Goal: Task Accomplishment & Management: Complete application form

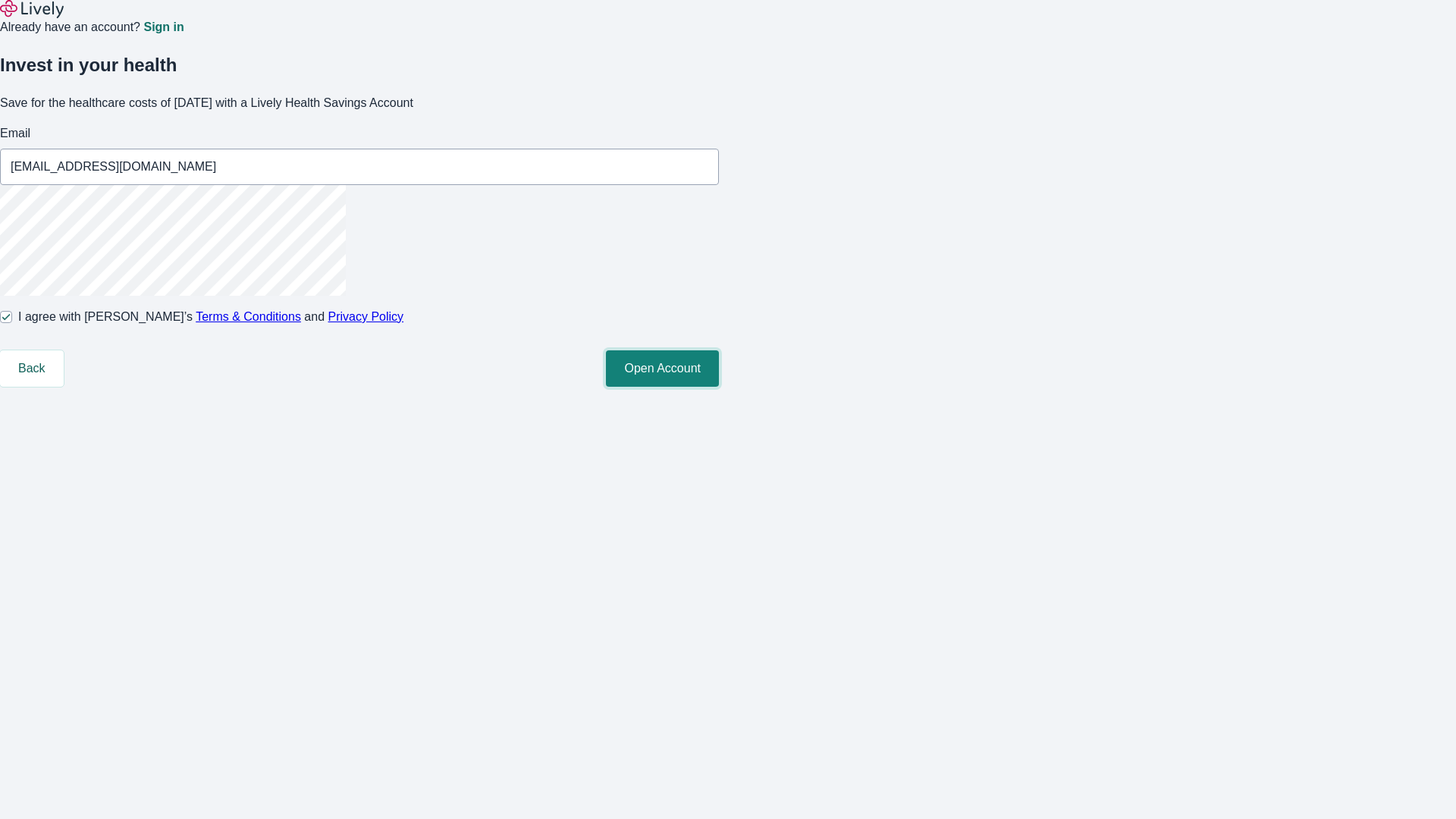
click at [719, 387] on button "Open Account" at bounding box center [662, 369] width 113 height 36
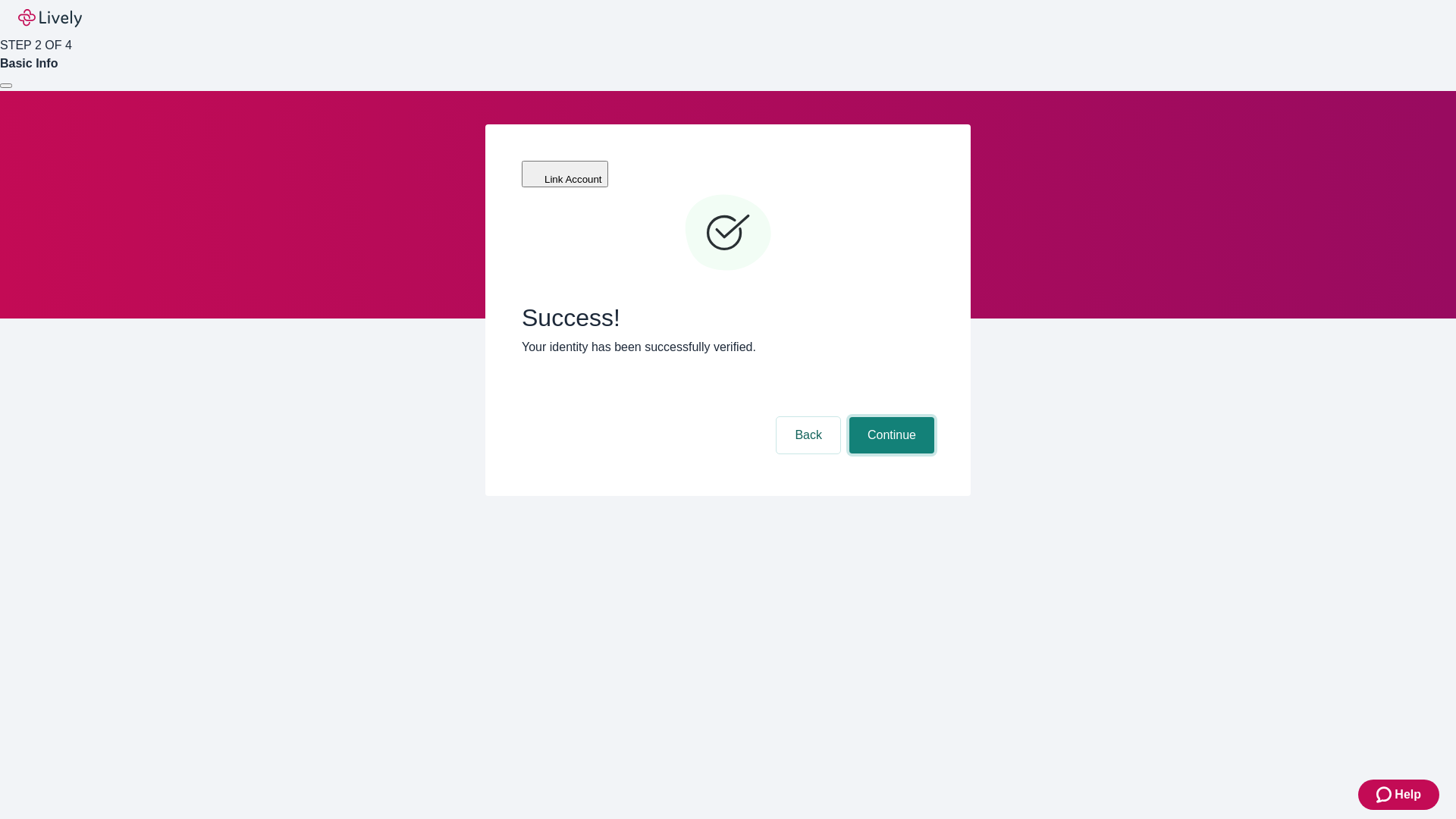
click at [889, 416] on button "Continue" at bounding box center [891, 434] width 85 height 36
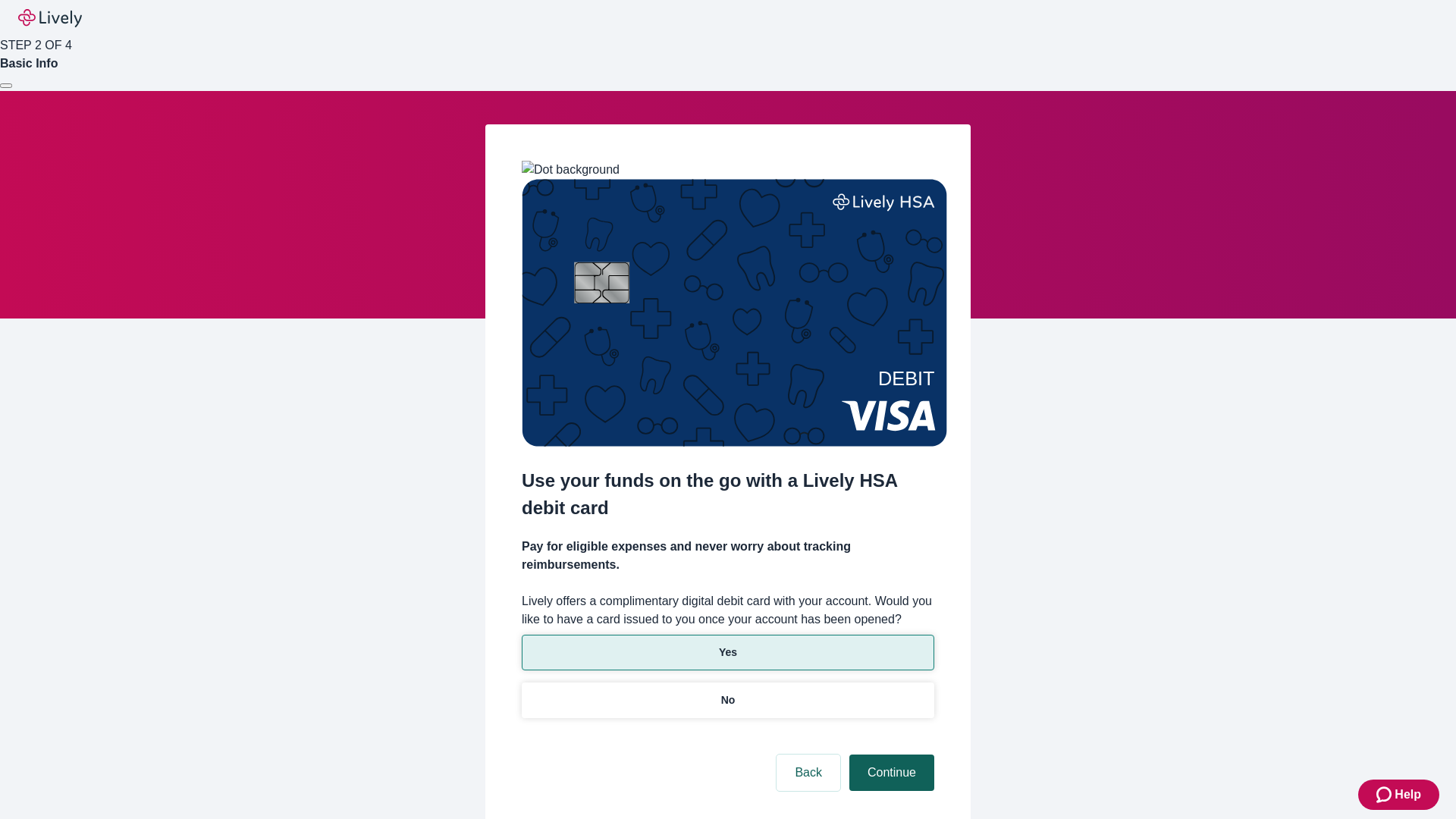
click at [728, 644] on p "Yes" at bounding box center [728, 652] width 18 height 16
click at [889, 754] on button "Continue" at bounding box center [891, 772] width 85 height 36
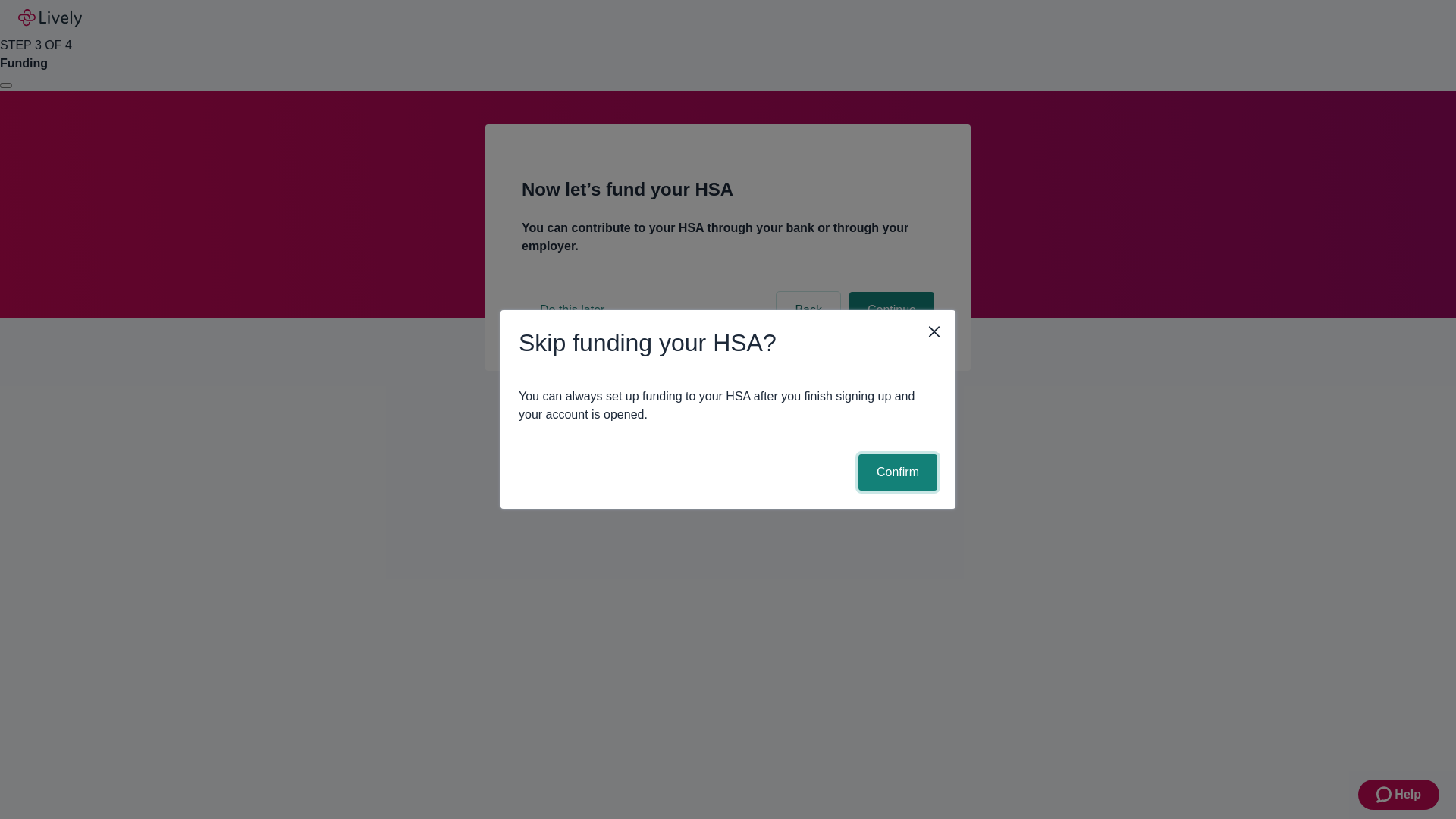
click at [895, 472] on button "Confirm" at bounding box center [897, 472] width 79 height 36
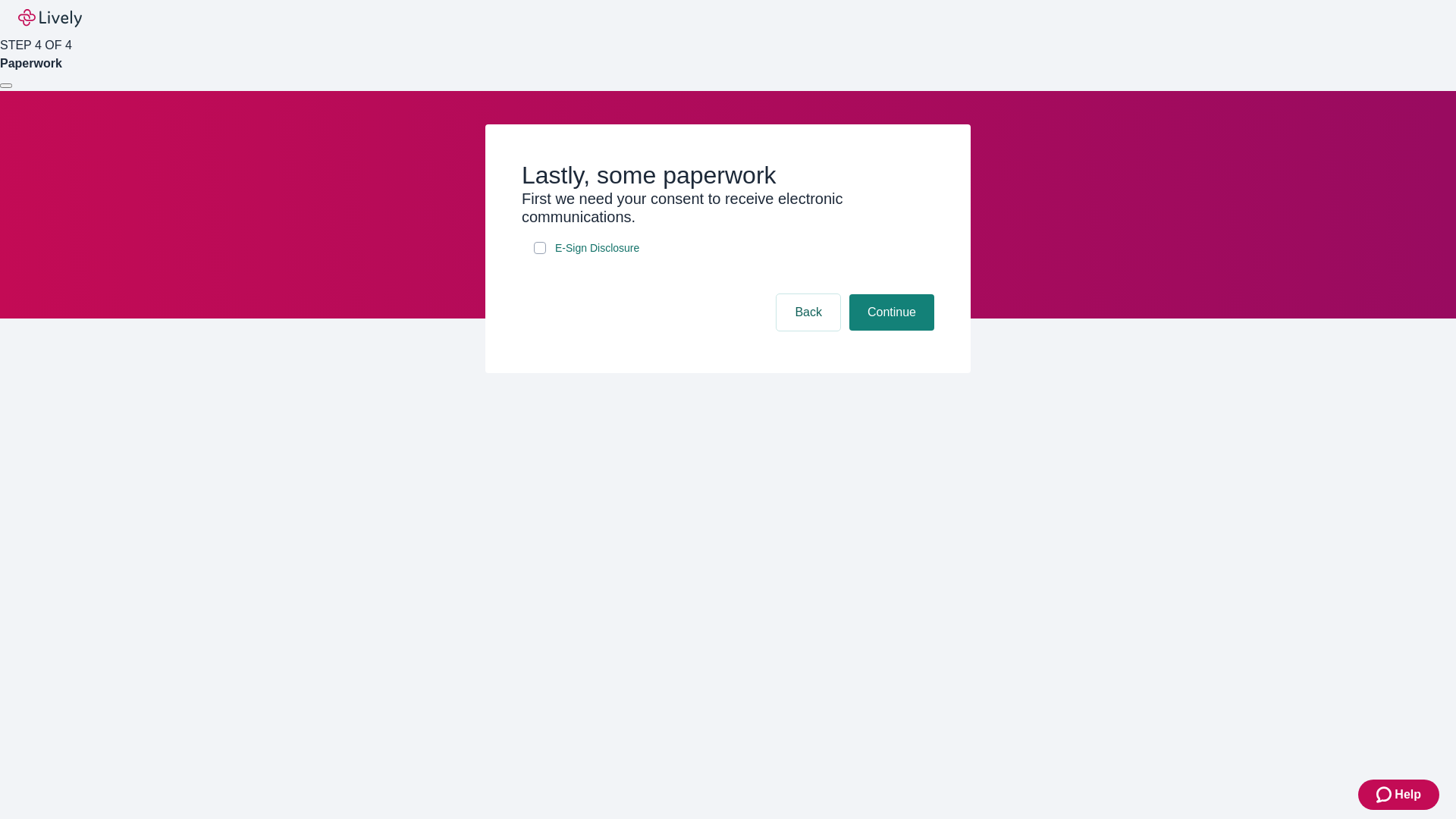
click at [540, 254] on input "E-Sign Disclosure" at bounding box center [540, 248] width 12 height 12
checkbox input "true"
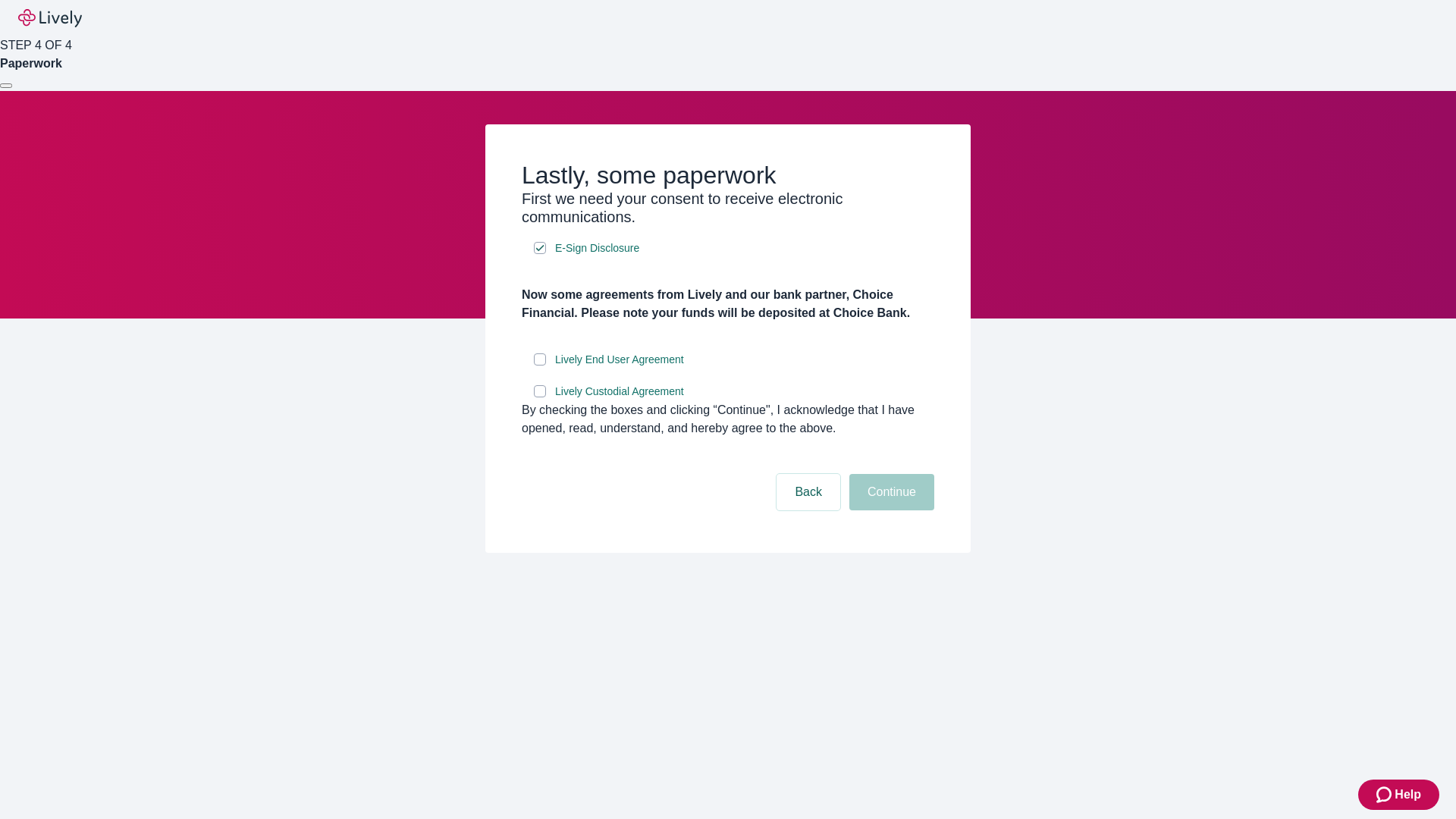
click at [540, 366] on input "Lively End User Agreement" at bounding box center [540, 360] width 12 height 12
checkbox input "true"
click at [540, 398] on input "Lively Custodial Agreement" at bounding box center [540, 391] width 12 height 12
checkbox input "true"
click at [889, 510] on button "Continue" at bounding box center [891, 491] width 85 height 36
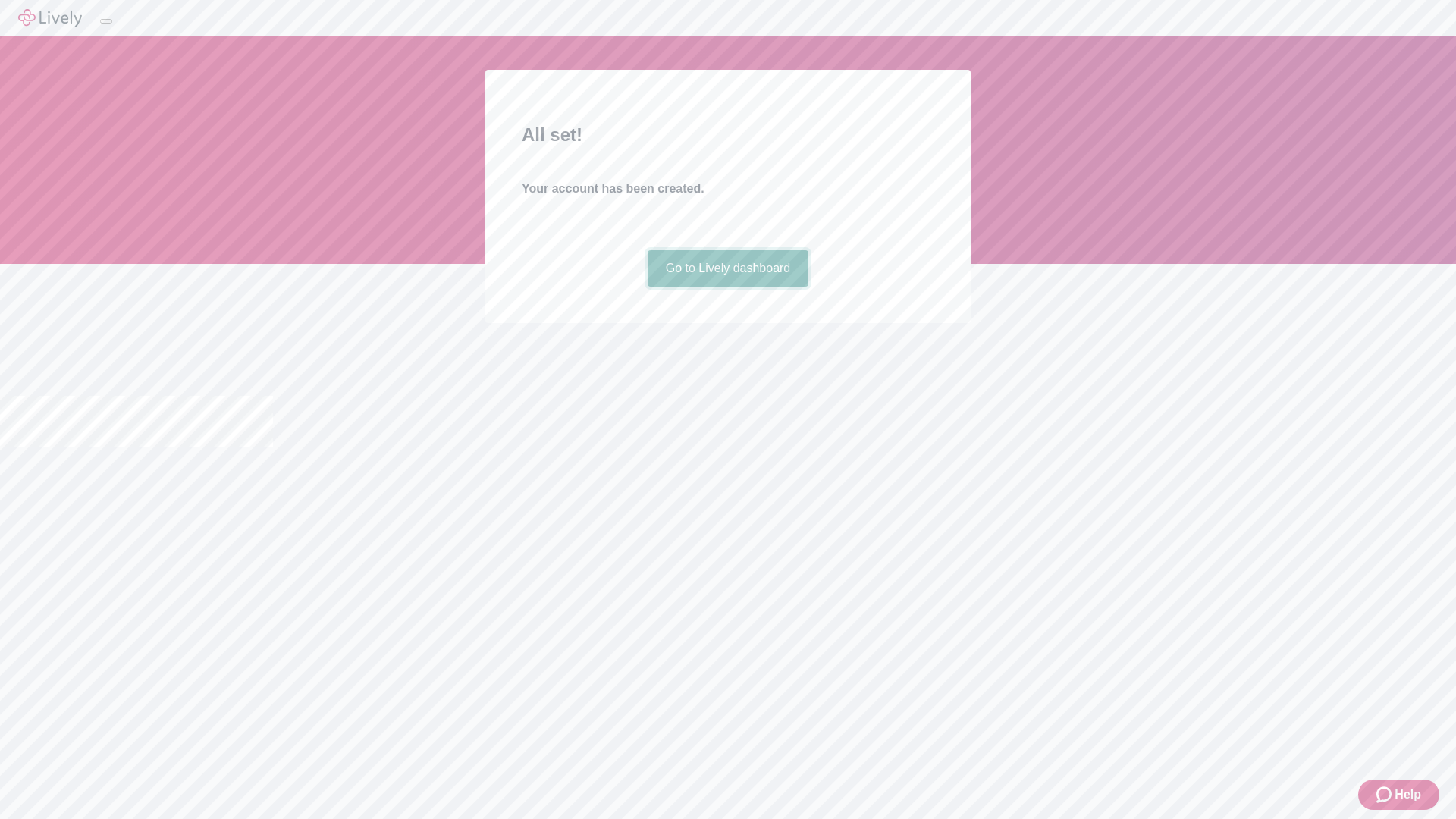
click at [728, 287] on link "Go to Lively dashboard" at bounding box center [728, 268] width 162 height 36
